Goal: Information Seeking & Learning: Learn about a topic

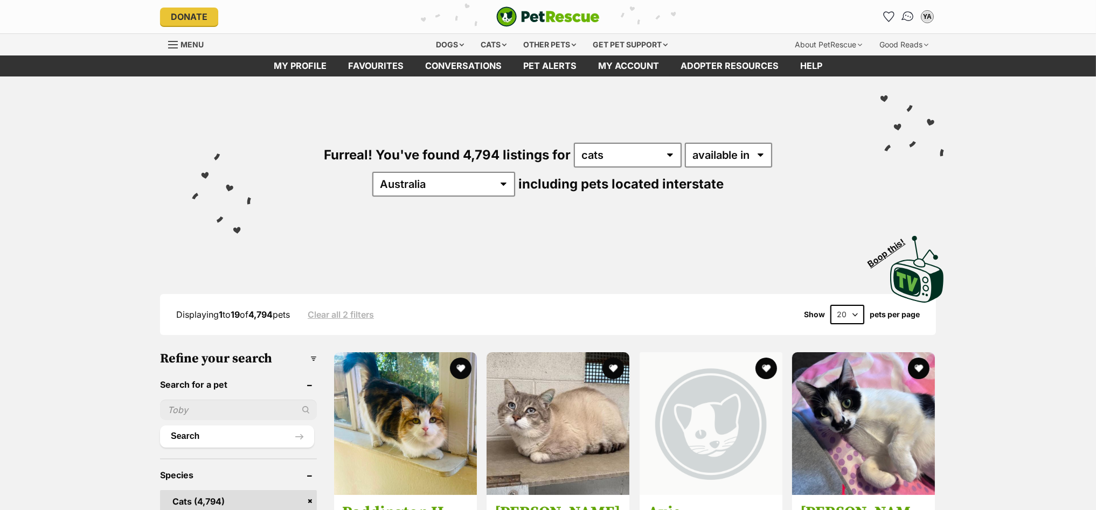
click at [907, 14] on img "Conversations" at bounding box center [908, 17] width 15 height 14
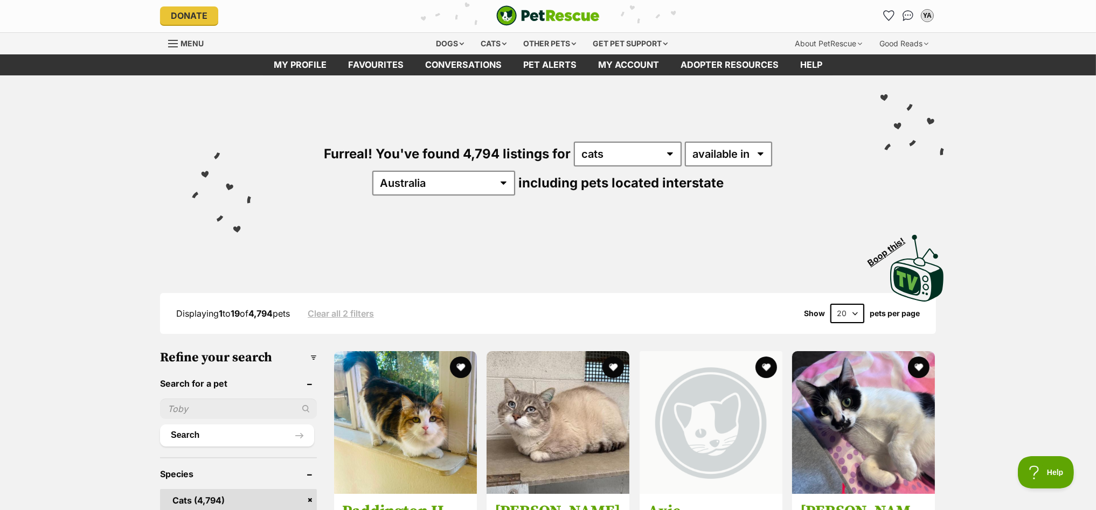
scroll to position [144, 0]
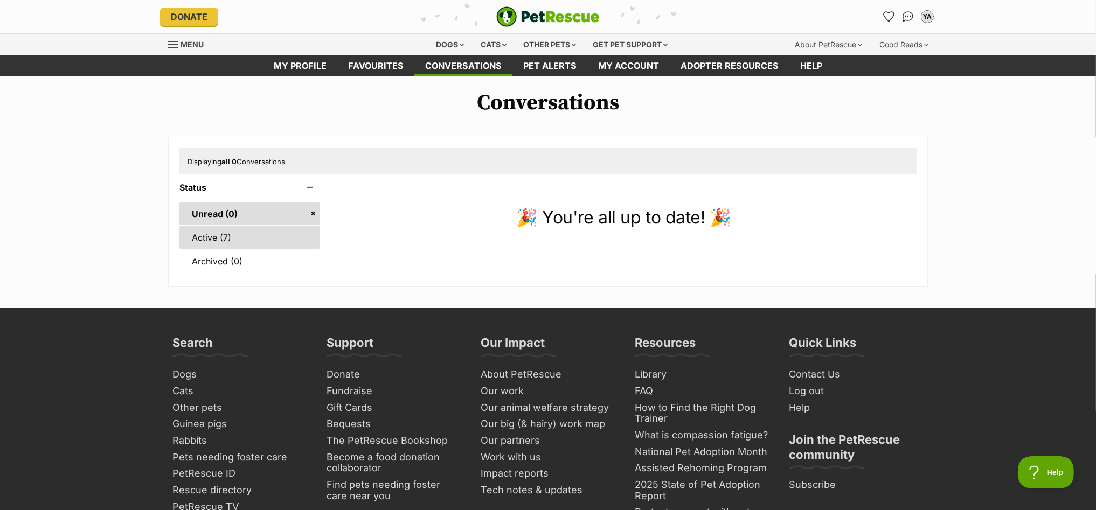
click at [225, 243] on link "Active (7)" at bounding box center [249, 237] width 141 height 23
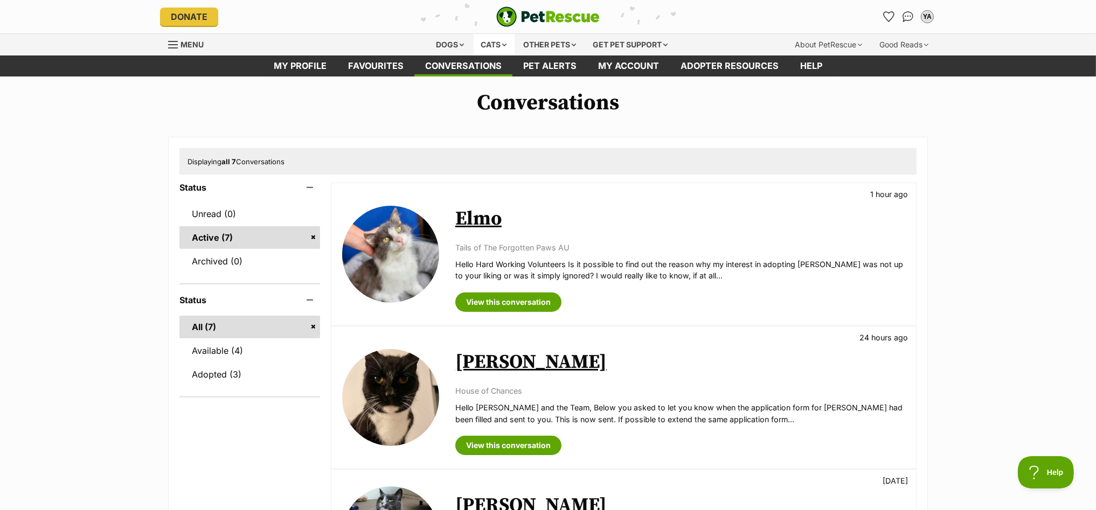
click at [485, 43] on div "Cats" at bounding box center [494, 45] width 41 height 22
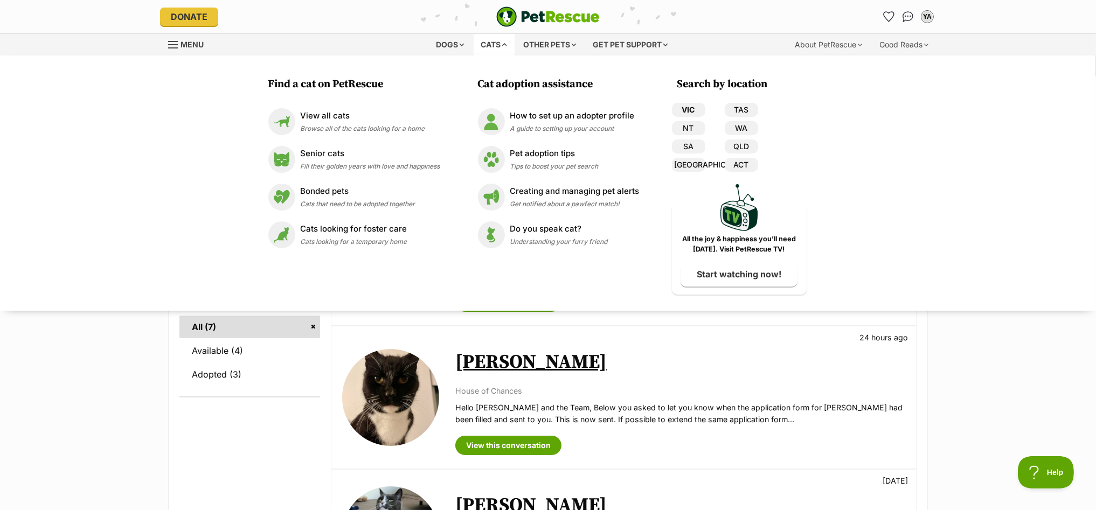
click at [688, 107] on link "VIC" at bounding box center [688, 110] width 33 height 14
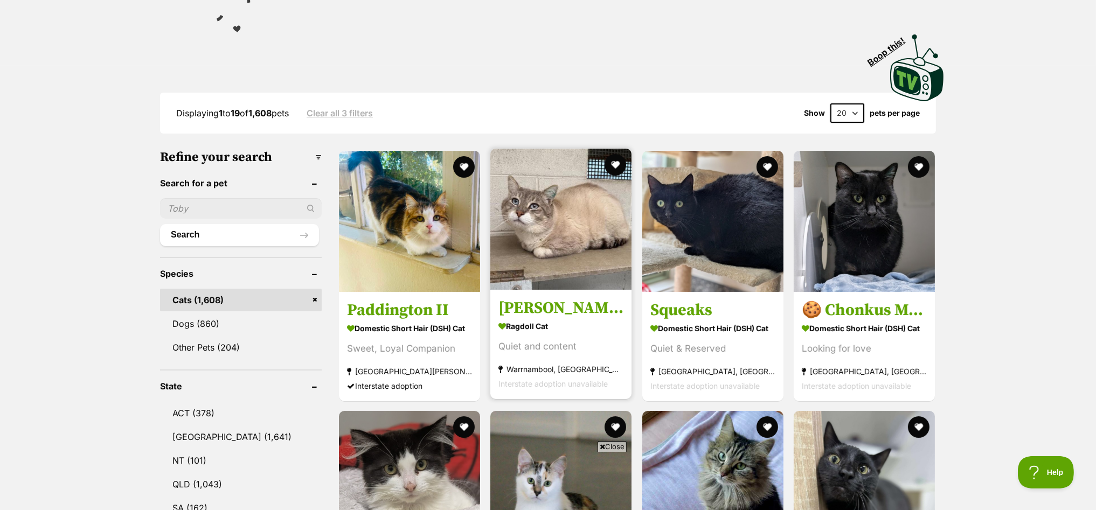
click at [552, 196] on img at bounding box center [560, 219] width 141 height 141
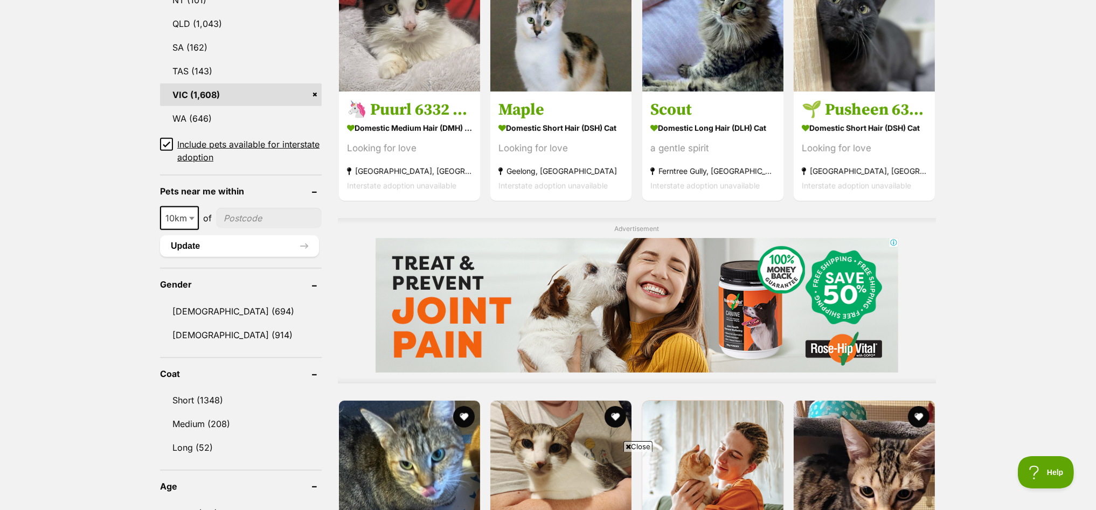
scroll to position [808, 0]
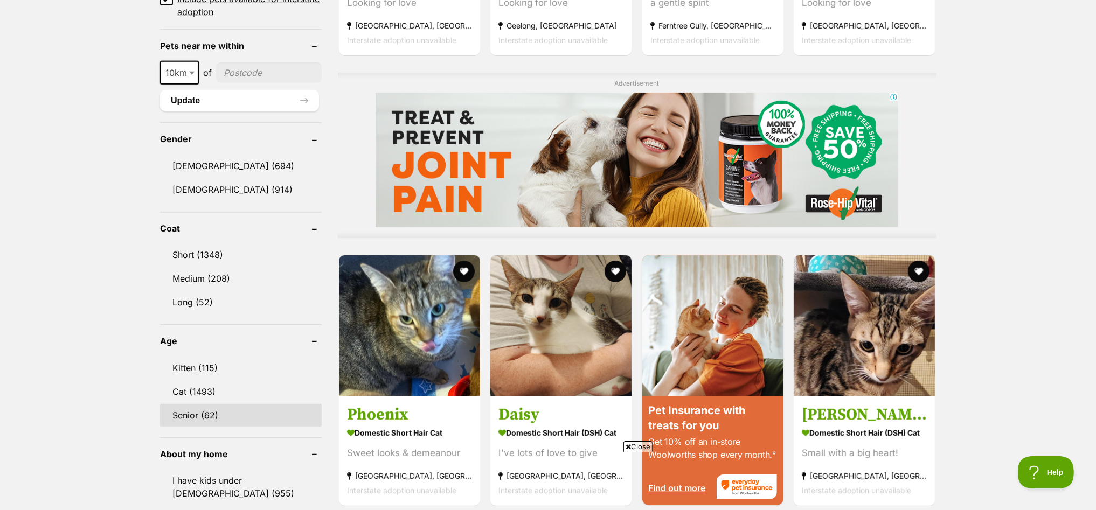
click at [173, 407] on link "Senior (62)" at bounding box center [241, 415] width 162 height 23
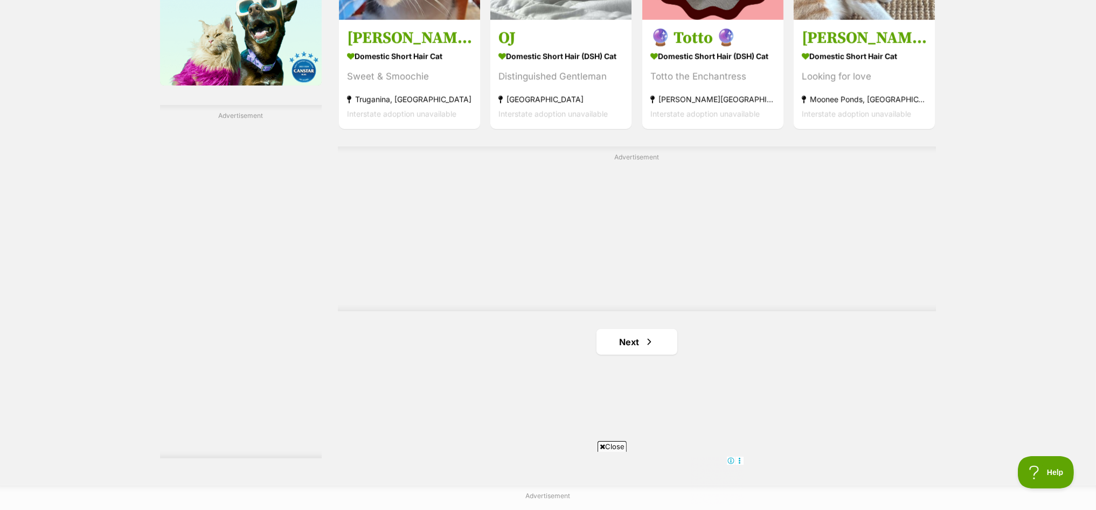
scroll to position [1953, 0]
